Goal: Task Accomplishment & Management: Complete application form

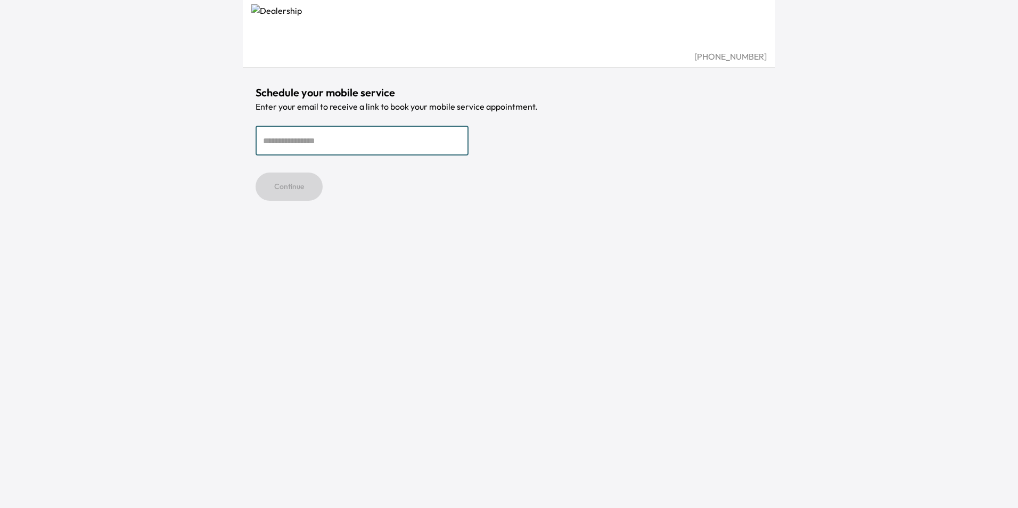
click at [369, 144] on input "email" at bounding box center [362, 141] width 213 height 30
type input "**********"
click at [278, 185] on button "Continue" at bounding box center [289, 187] width 67 height 28
